Goal: Task Accomplishment & Management: Manage account settings

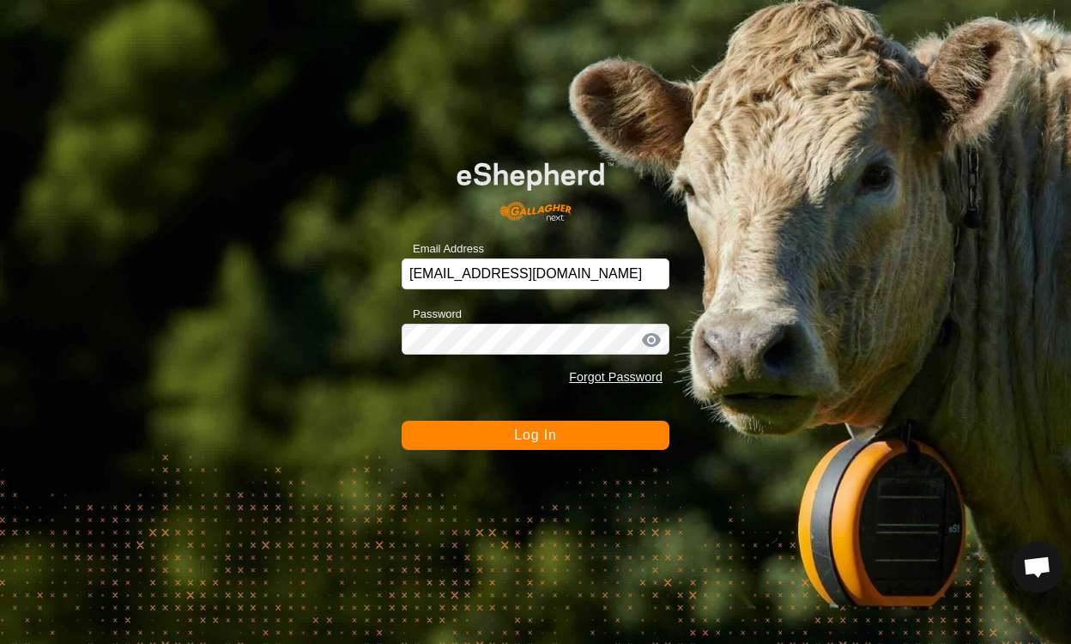
click at [591, 427] on button "Log In" at bounding box center [536, 435] width 268 height 29
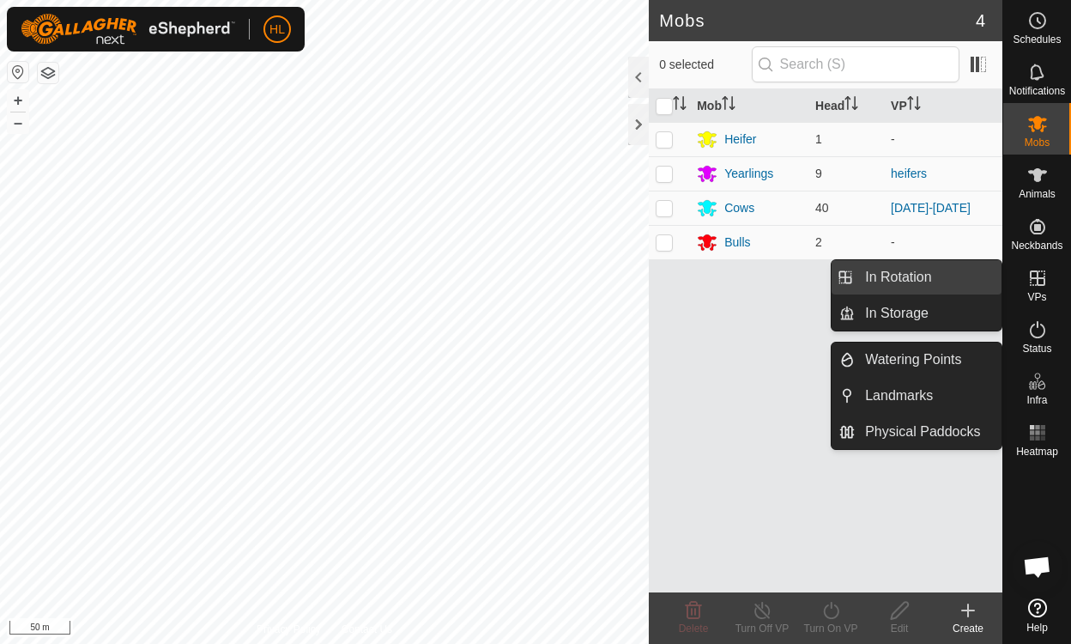
click at [925, 276] on link "In Rotation" at bounding box center [928, 277] width 147 height 34
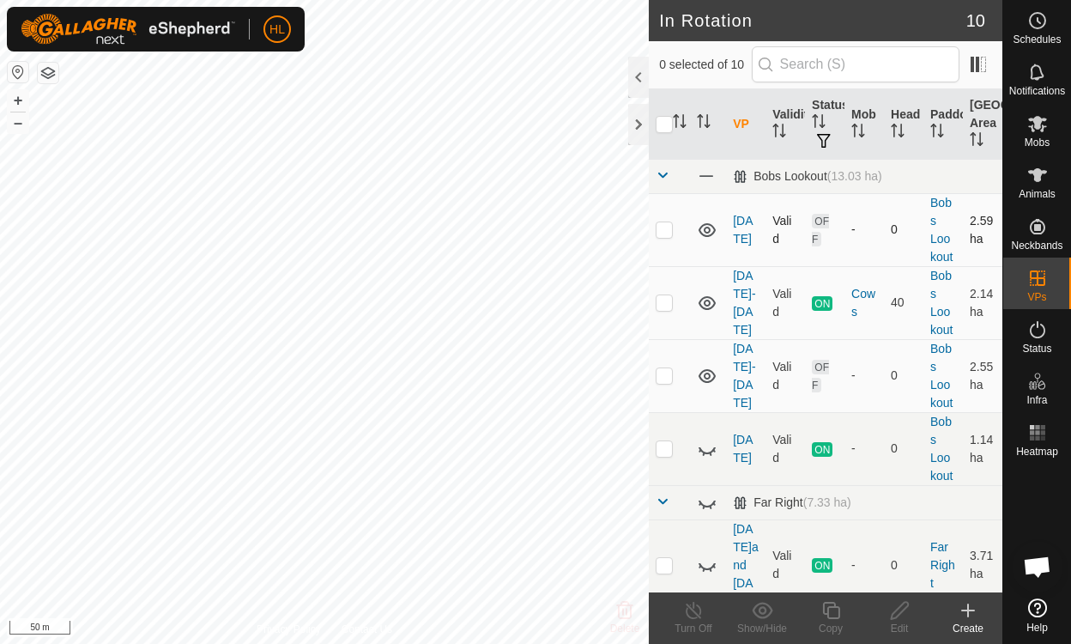
click at [706, 231] on icon at bounding box center [707, 230] width 17 height 14
click at [706, 231] on icon at bounding box center [707, 230] width 21 height 21
click at [671, 230] on p-checkbox at bounding box center [664, 229] width 17 height 14
checkbox input "true"
click at [901, 610] on icon at bounding box center [899, 610] width 21 height 21
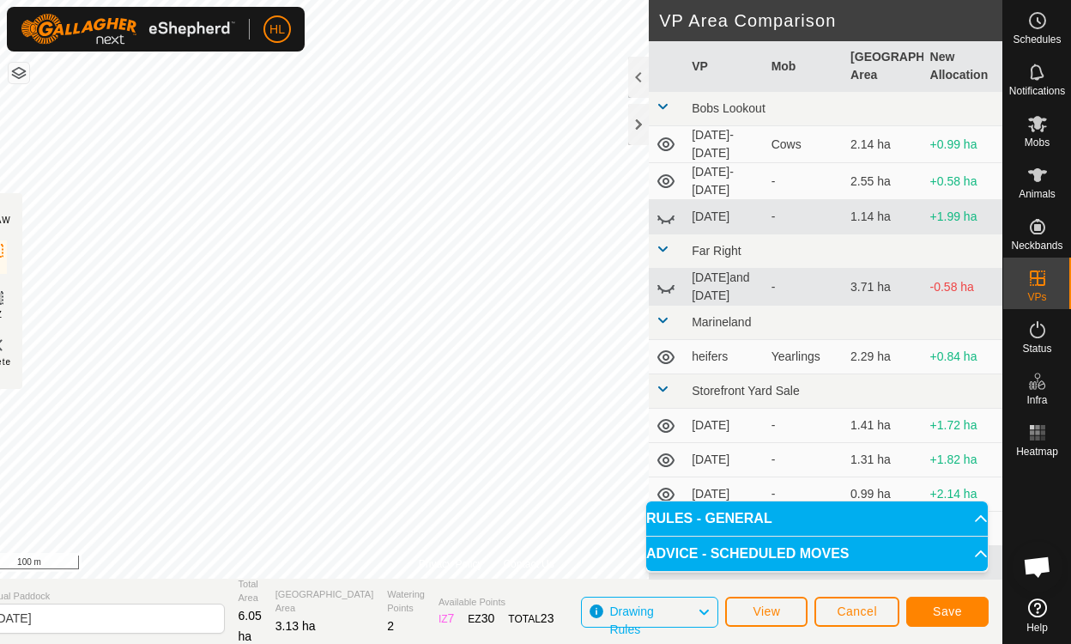
click at [665, 419] on icon at bounding box center [666, 426] width 17 height 14
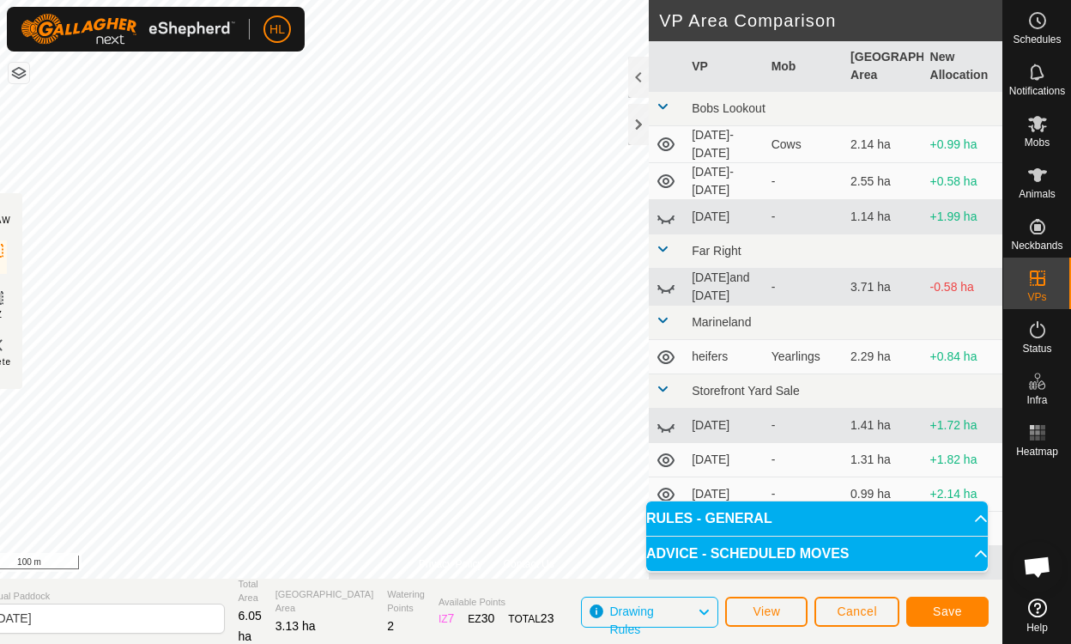
click at [666, 454] on icon at bounding box center [666, 460] width 17 height 14
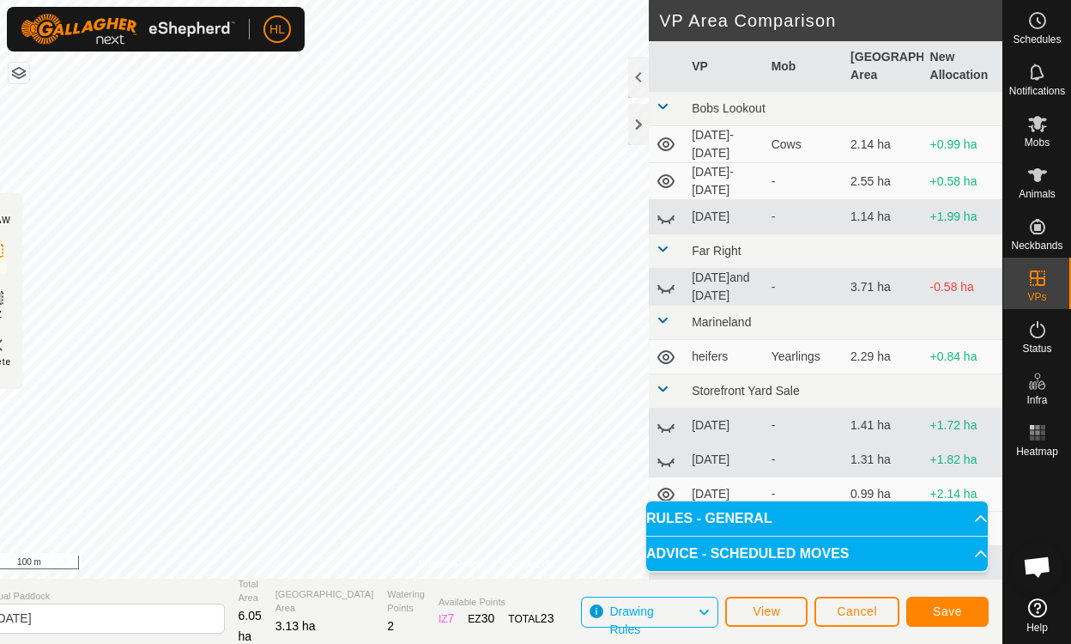
click at [668, 488] on icon at bounding box center [666, 495] width 17 height 14
click at [665, 173] on icon at bounding box center [666, 181] width 21 height 21
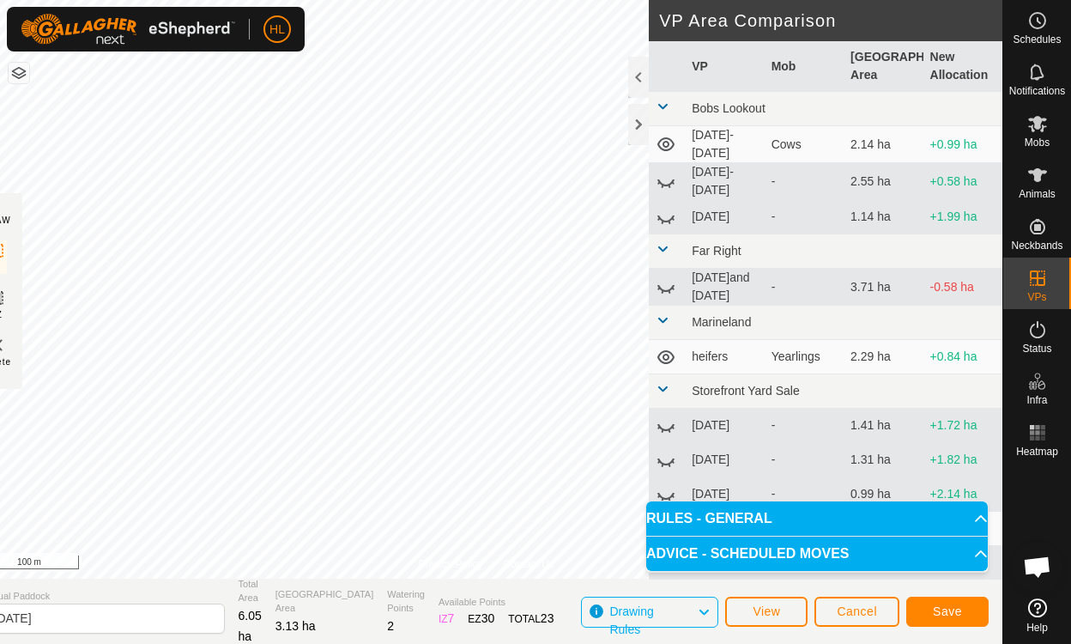
click at [663, 184] on icon at bounding box center [666, 181] width 21 height 21
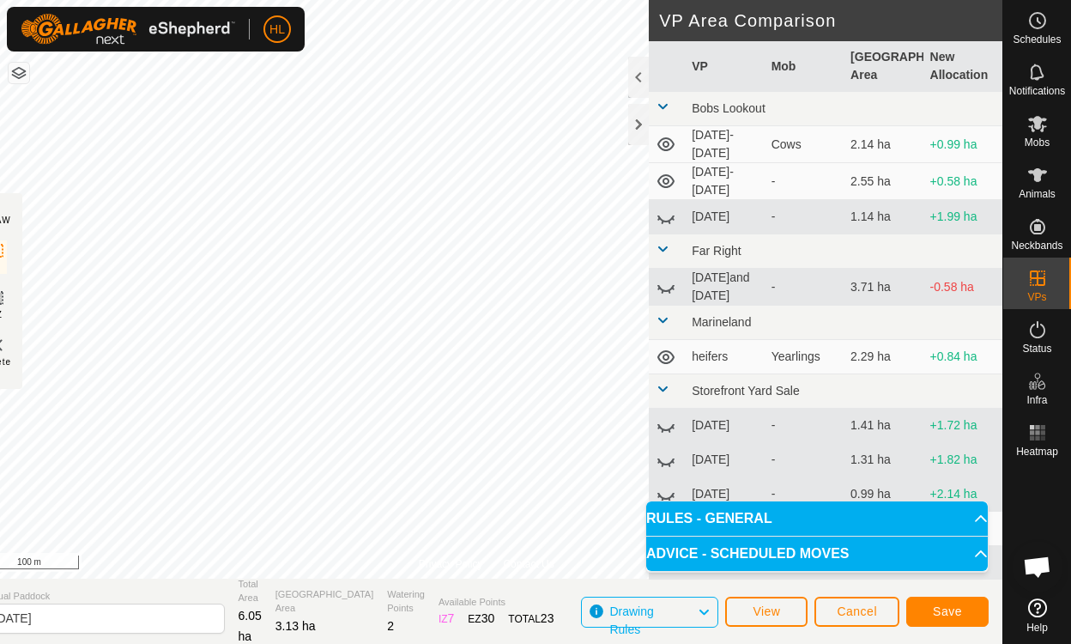
click at [667, 179] on icon at bounding box center [666, 181] width 17 height 14
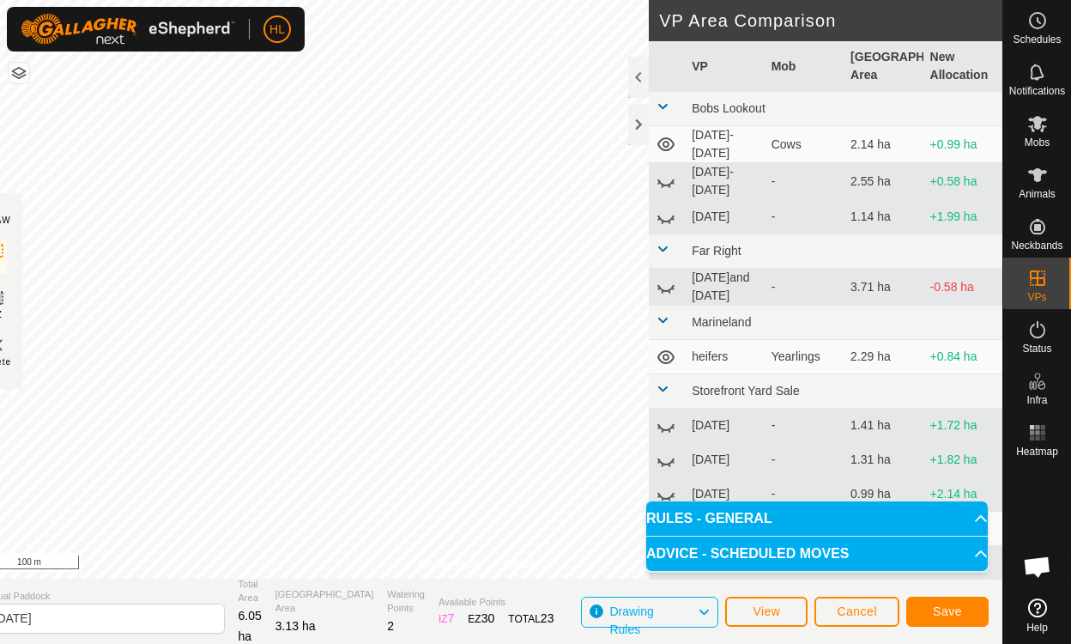
click at [667, 140] on icon at bounding box center [666, 144] width 17 height 14
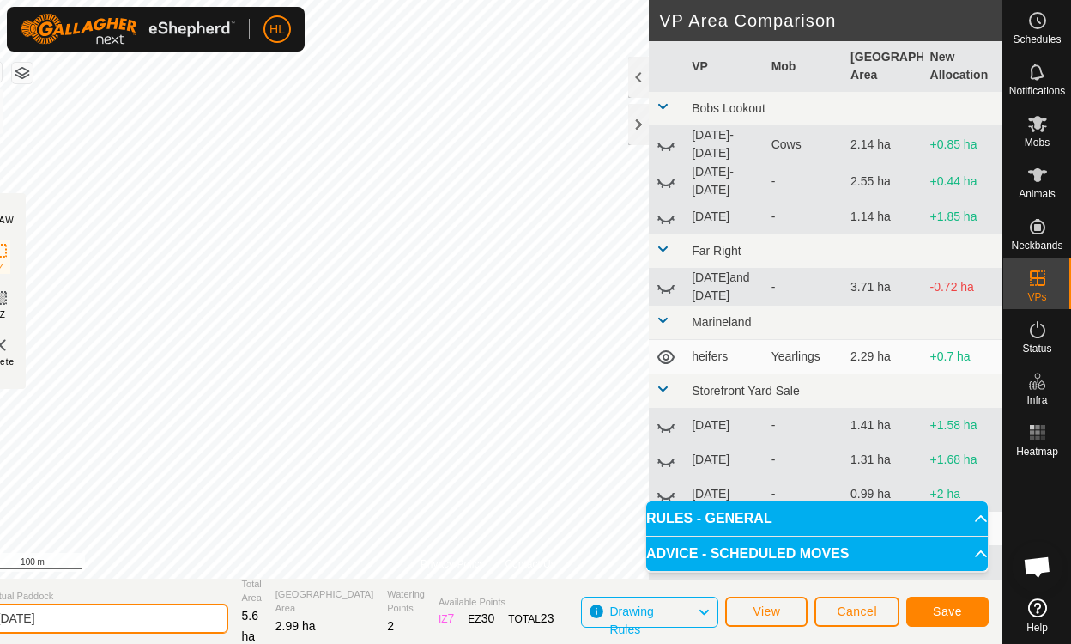
click at [94, 619] on input "aug 28" at bounding box center [108, 619] width 240 height 30
type input "[DATE]"
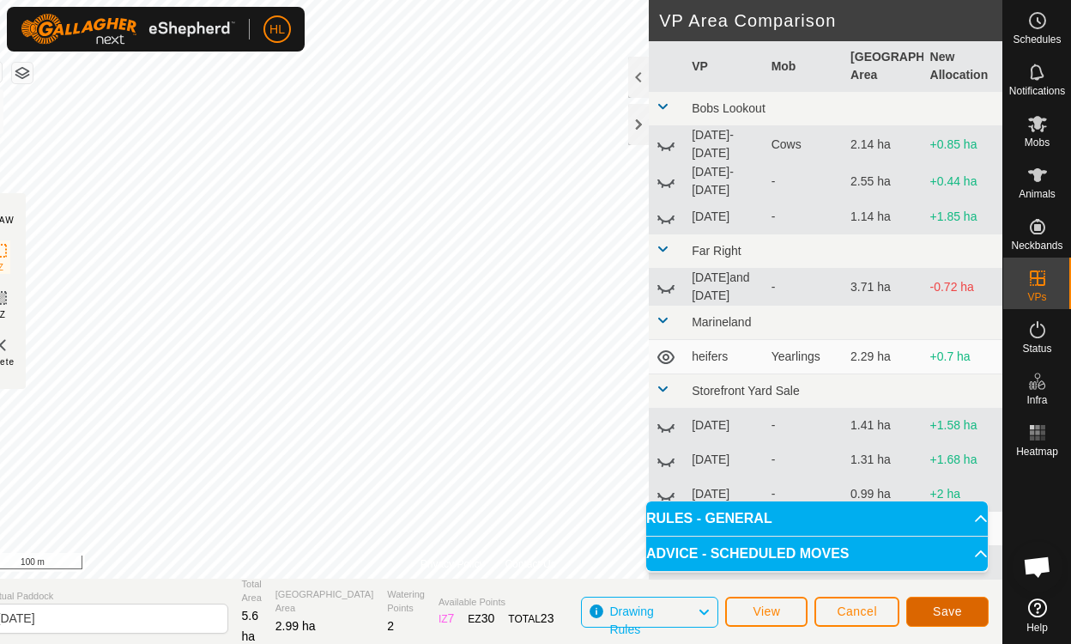
click at [937, 608] on span "Save" at bounding box center [947, 611] width 29 height 14
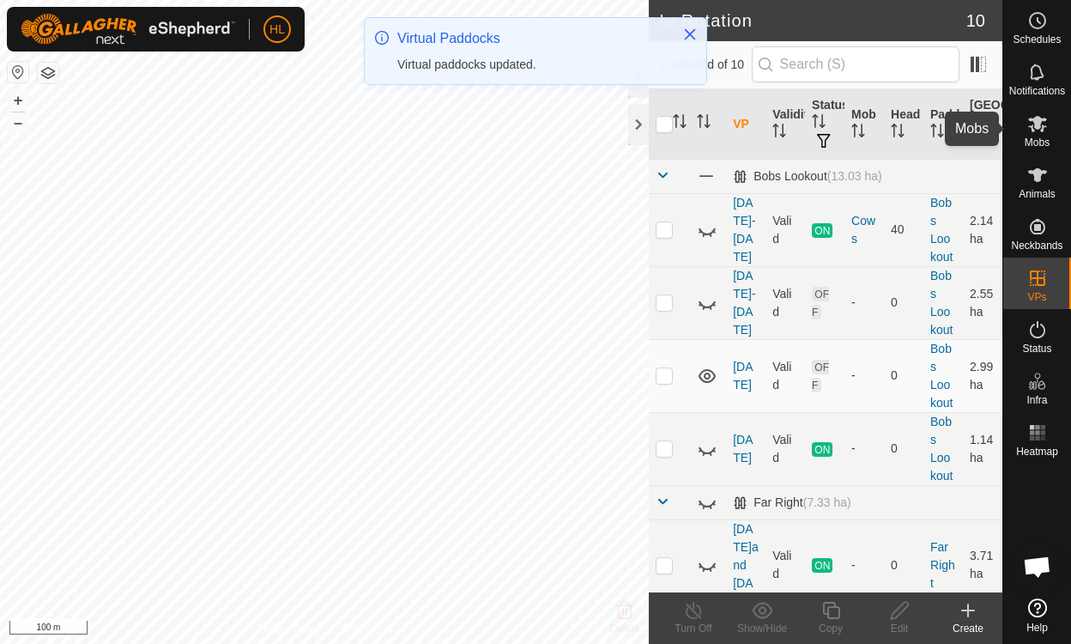
click at [1035, 132] on icon at bounding box center [1038, 123] width 21 height 21
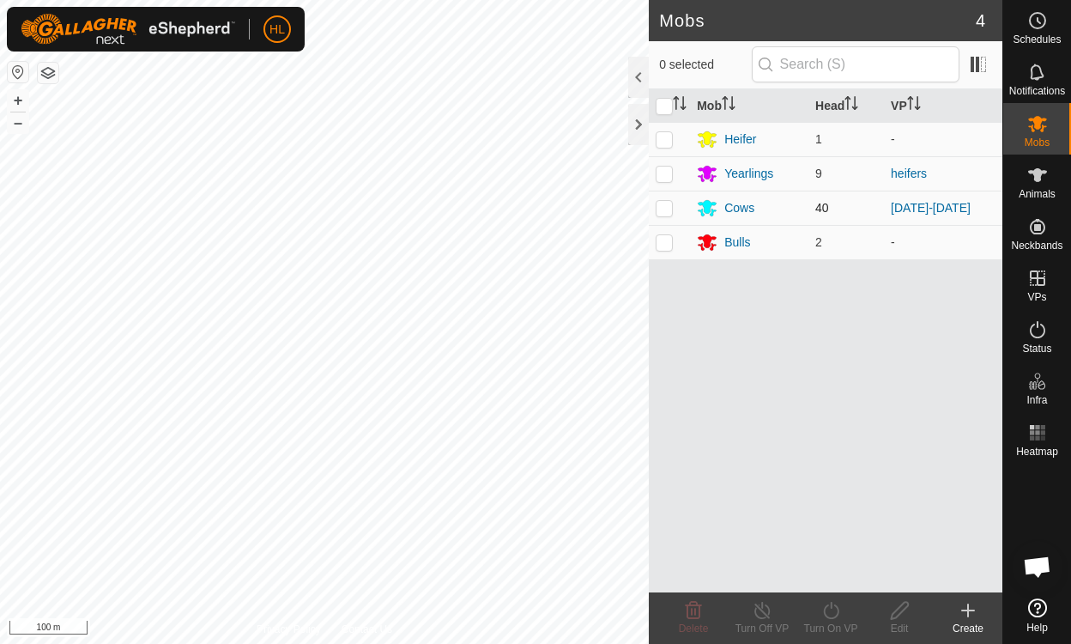
click at [670, 209] on p-checkbox at bounding box center [664, 208] width 17 height 14
checkbox input "true"
click at [831, 605] on icon at bounding box center [830, 610] width 15 height 17
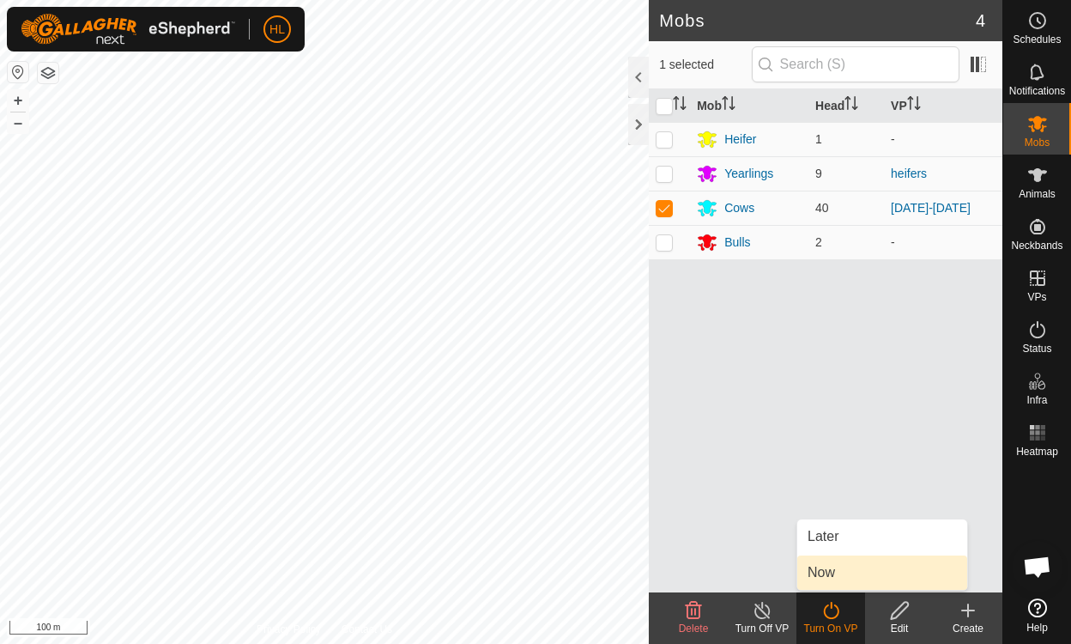
click at [827, 575] on link "Now" at bounding box center [883, 572] width 170 height 34
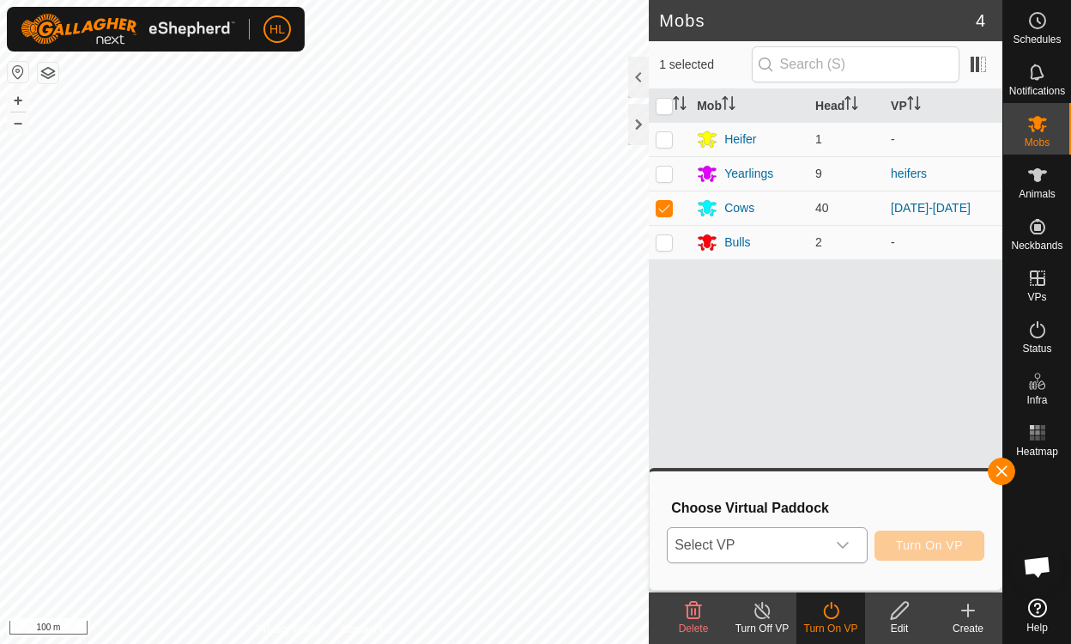
click at [845, 545] on icon "dropdown trigger" at bounding box center [843, 545] width 14 height 14
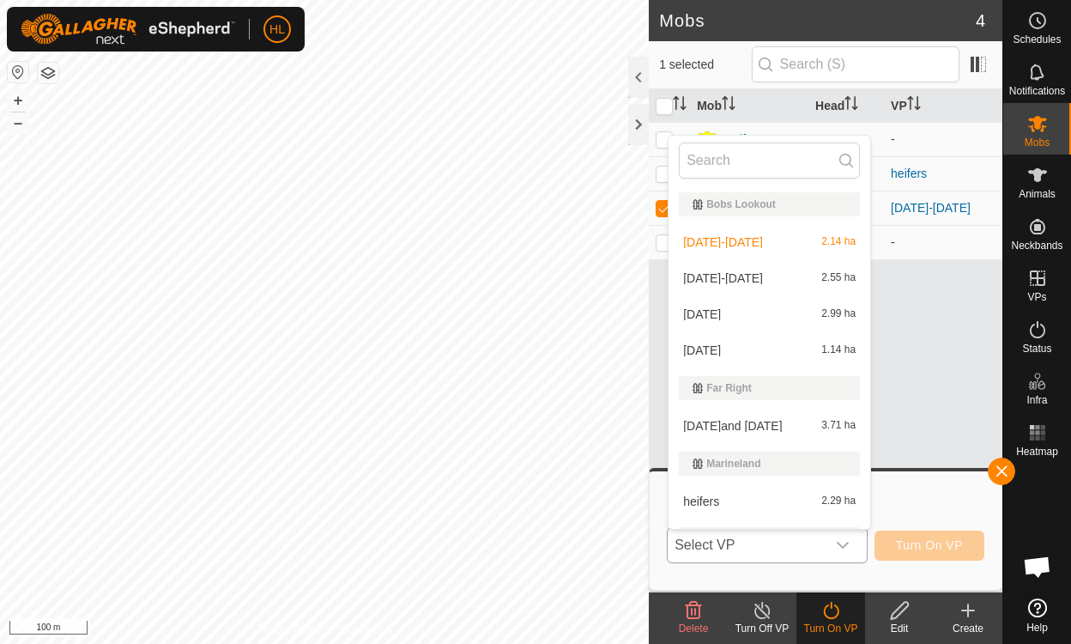
click at [700, 312] on li "aug 30 2.99 ha" at bounding box center [770, 314] width 202 height 34
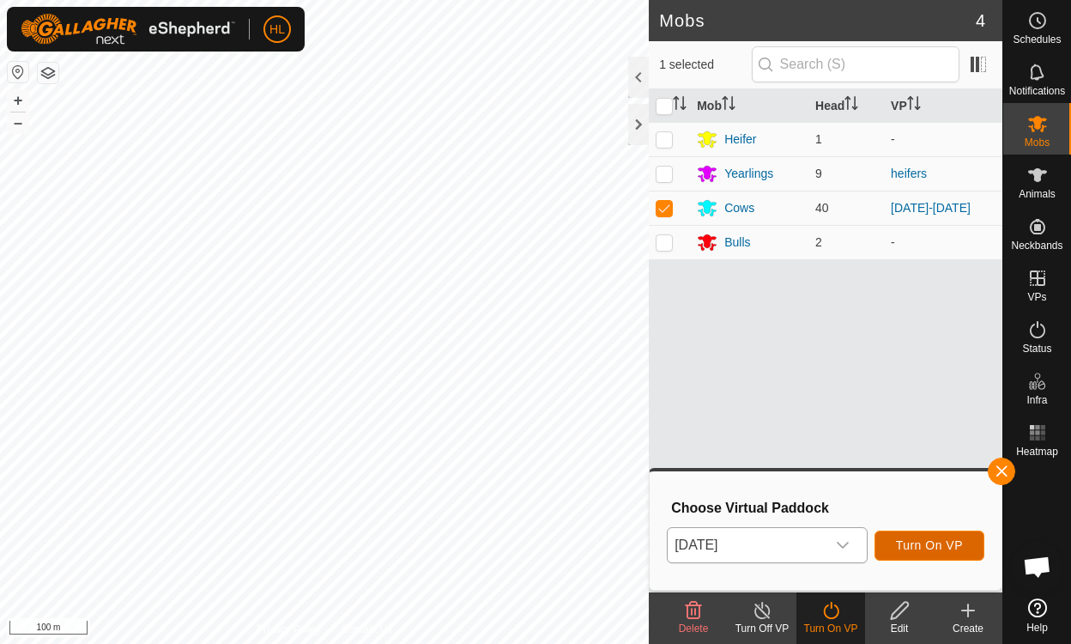
click at [916, 540] on span "Turn On VP" at bounding box center [929, 545] width 67 height 14
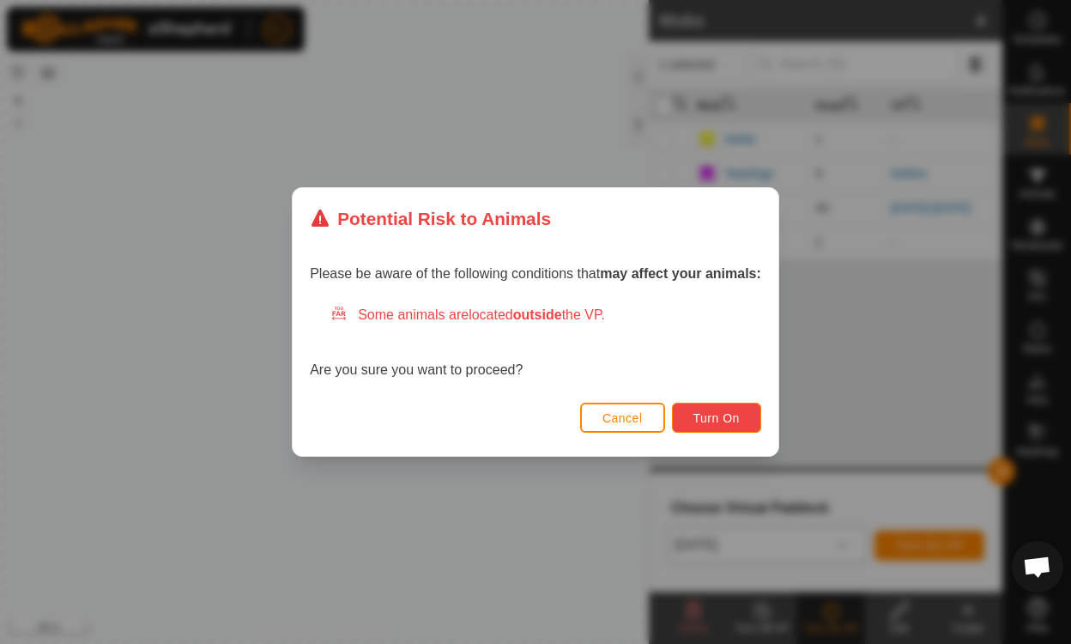
click at [723, 410] on button "Turn On" at bounding box center [716, 418] width 89 height 30
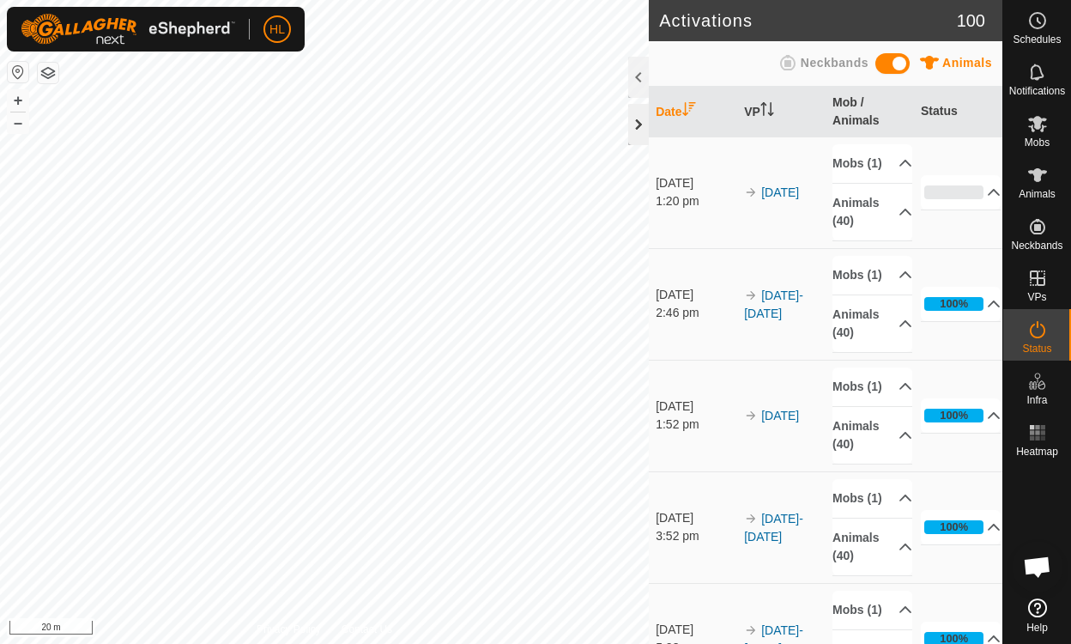
click at [634, 118] on div at bounding box center [638, 124] width 21 height 41
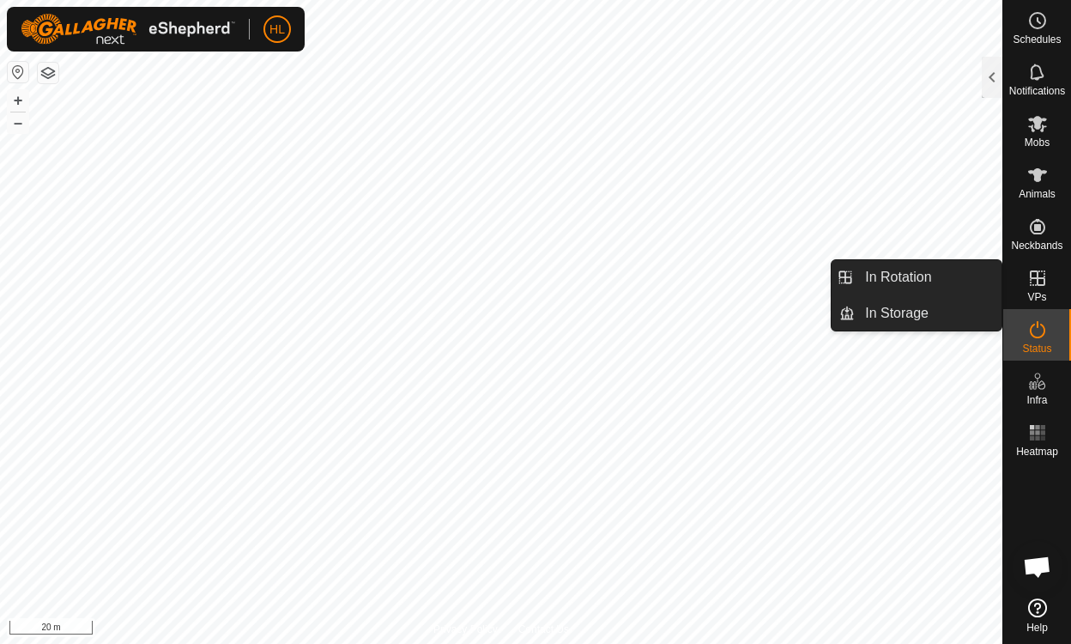
click at [1027, 283] on es-virtualpaddocks-svg-icon at bounding box center [1038, 277] width 31 height 27
click at [1036, 279] on icon at bounding box center [1037, 277] width 15 height 15
click at [1041, 277] on icon at bounding box center [1037, 277] width 15 height 15
click at [911, 275] on link "In Rotation" at bounding box center [928, 277] width 147 height 34
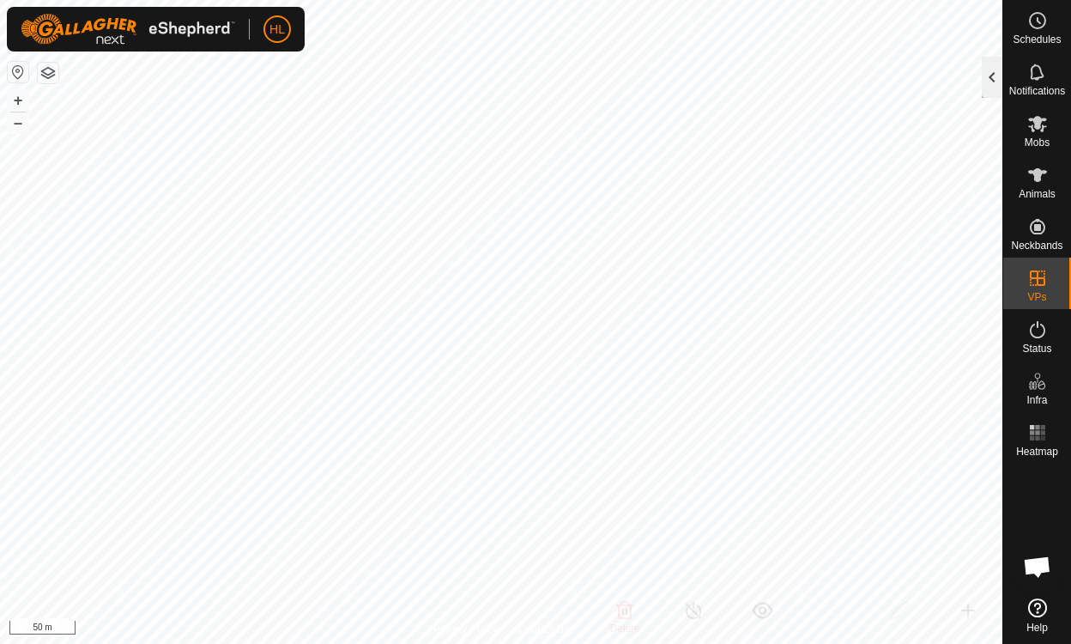
click at [995, 84] on div at bounding box center [992, 77] width 21 height 41
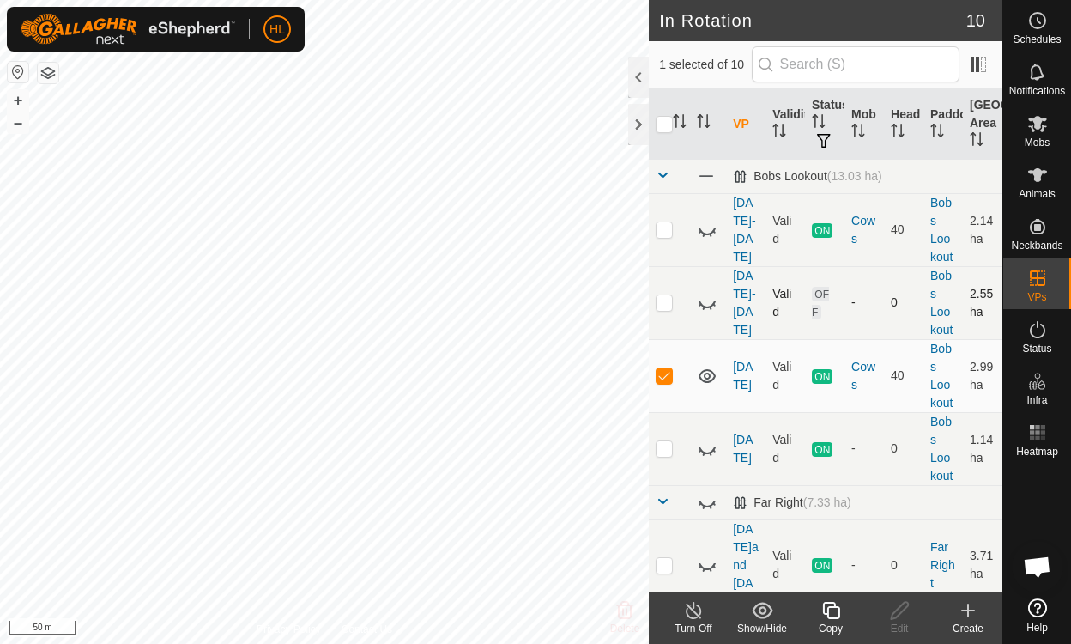
click at [670, 300] on p-checkbox at bounding box center [664, 302] width 17 height 14
click at [667, 300] on p-checkbox at bounding box center [664, 302] width 17 height 14
checkbox input "false"
click at [712, 300] on icon at bounding box center [707, 303] width 21 height 21
click at [661, 233] on p-checkbox at bounding box center [664, 229] width 17 height 14
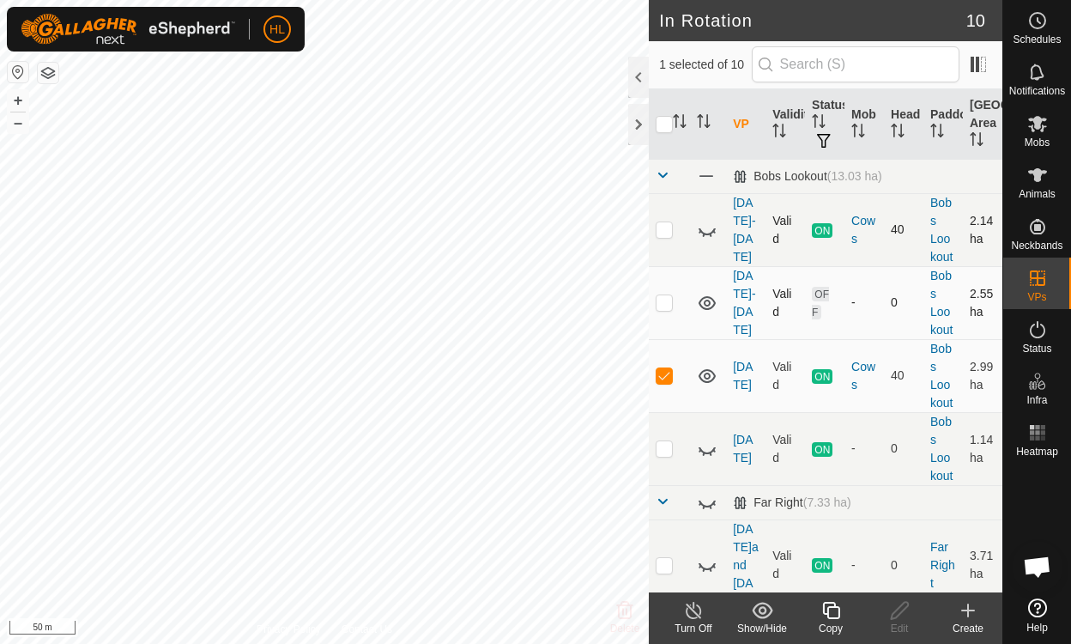
checkbox input "true"
click at [667, 307] on p-checkbox at bounding box center [664, 302] width 17 height 14
checkbox input "true"
click at [662, 227] on p-checkbox at bounding box center [664, 229] width 17 height 14
checkbox input "false"
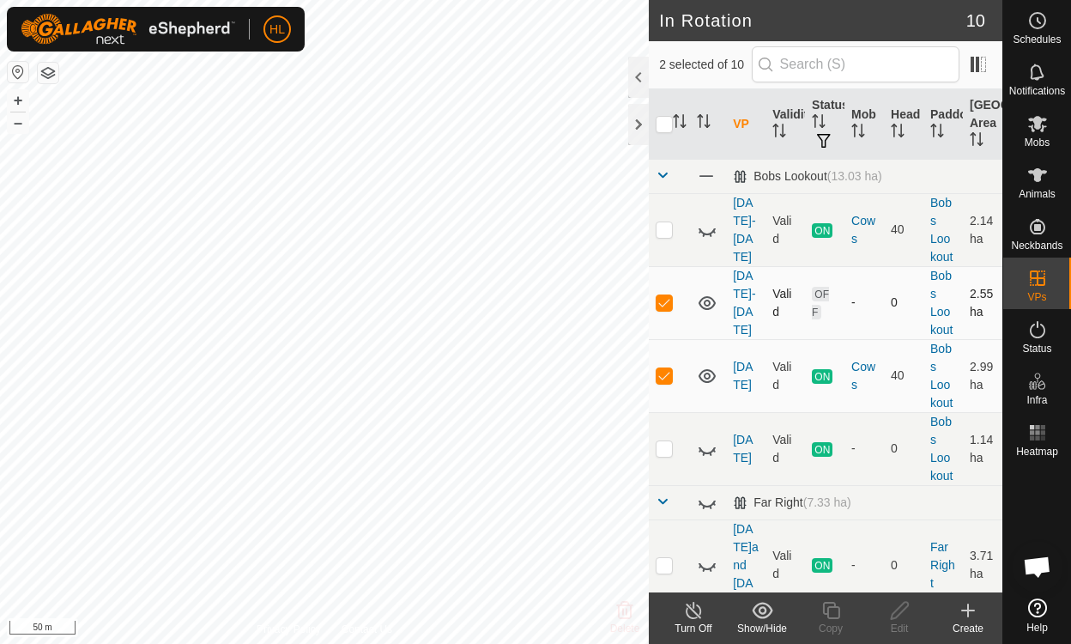
click at [665, 301] on p-checkbox at bounding box center [664, 302] width 17 height 14
checkbox input "false"
click at [711, 297] on icon at bounding box center [707, 303] width 17 height 14
click at [712, 224] on icon at bounding box center [707, 230] width 21 height 21
click at [704, 302] on icon at bounding box center [707, 303] width 21 height 21
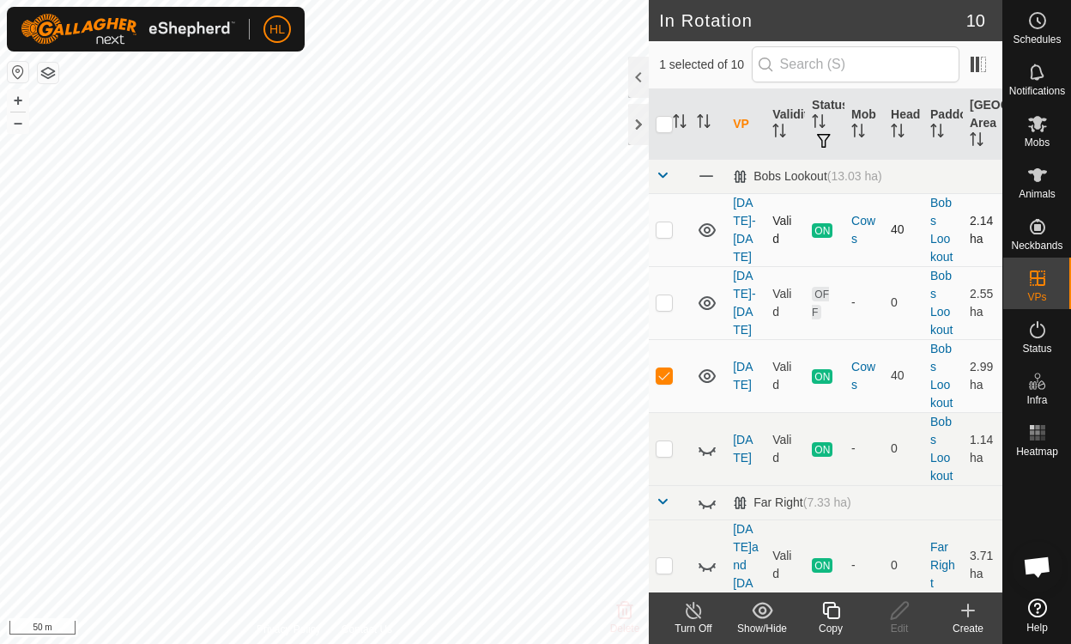
click at [702, 300] on icon at bounding box center [707, 303] width 21 height 21
click at [712, 229] on icon at bounding box center [707, 230] width 21 height 21
click at [640, 128] on div at bounding box center [638, 124] width 21 height 41
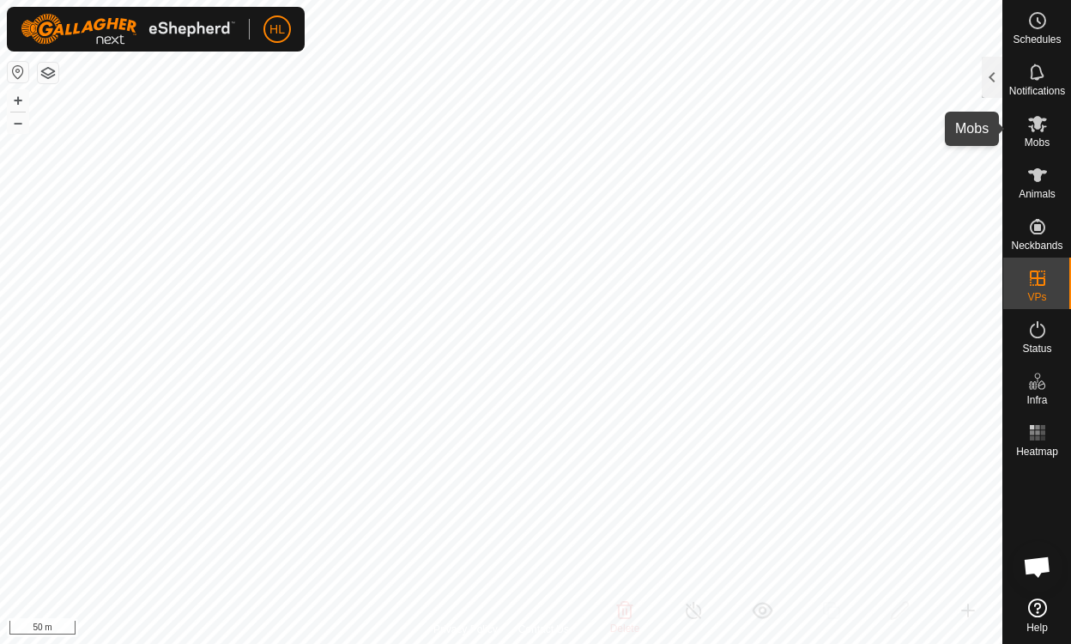
click at [1043, 124] on icon at bounding box center [1038, 123] width 21 height 21
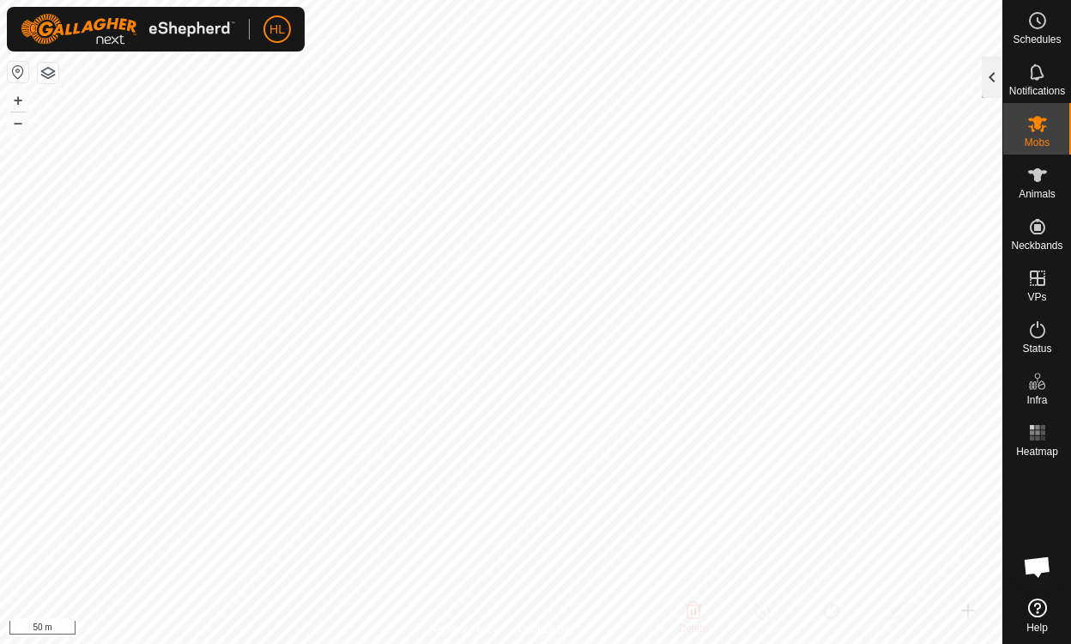
click at [994, 74] on div at bounding box center [992, 77] width 21 height 41
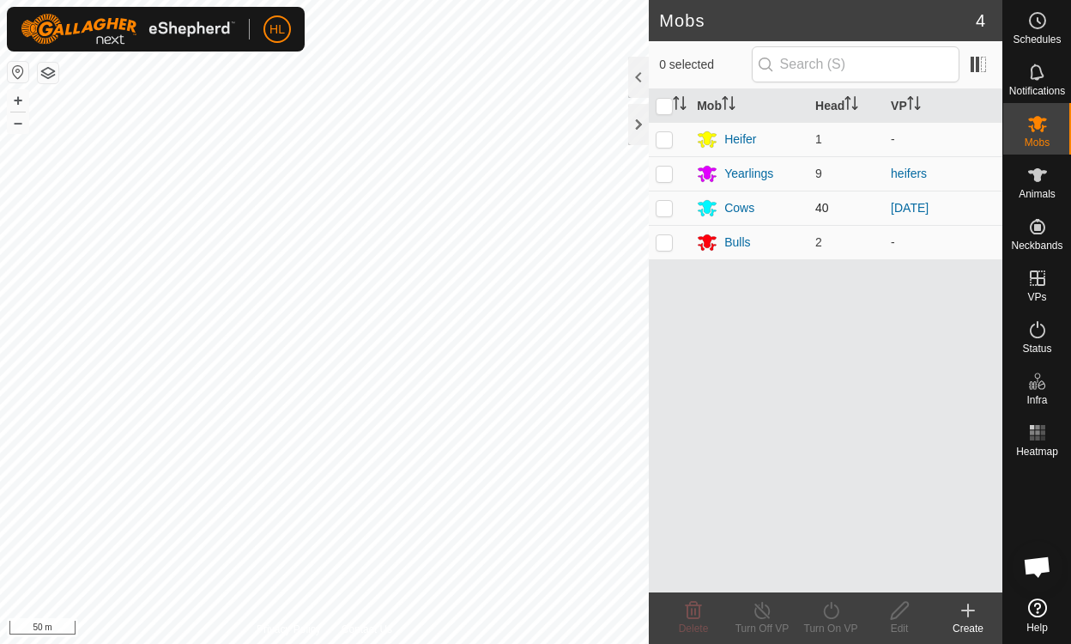
click at [665, 206] on p-checkbox at bounding box center [664, 208] width 17 height 14
checkbox input "false"
click at [733, 204] on div "Cows" at bounding box center [740, 208] width 30 height 18
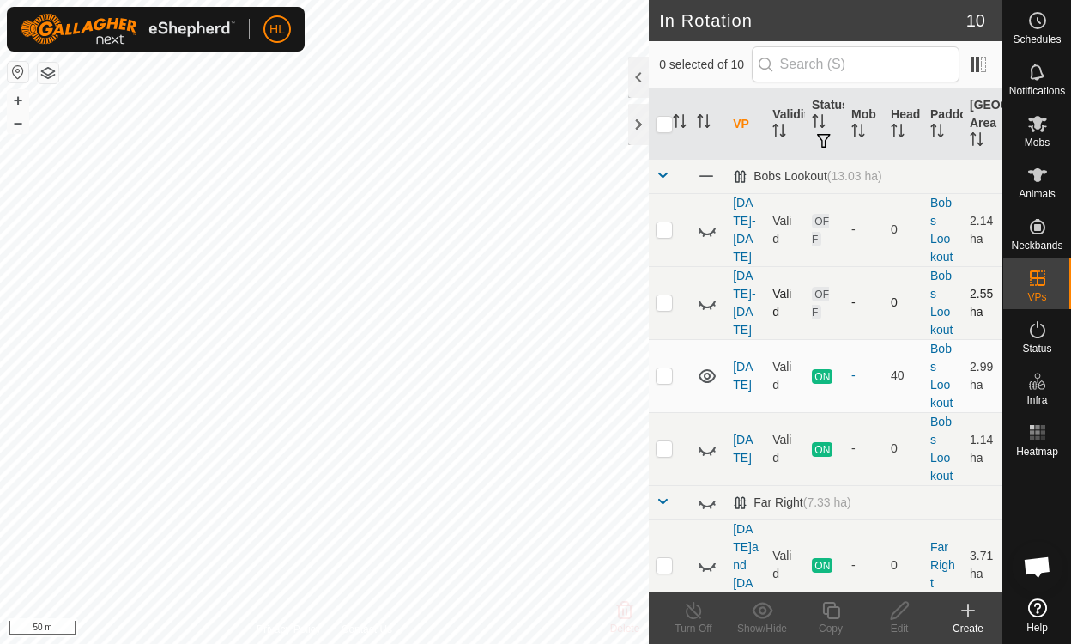
click at [704, 306] on icon at bounding box center [704, 307] width 3 height 3
click at [644, 123] on div at bounding box center [638, 124] width 21 height 41
